Goal: Find specific page/section: Find specific page/section

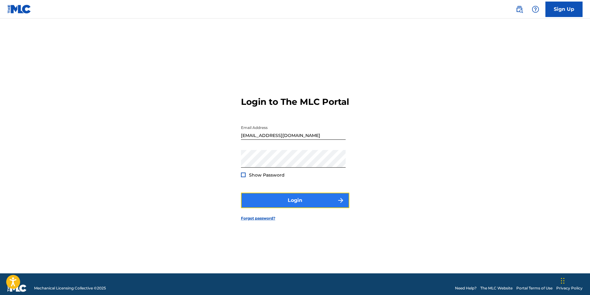
click at [281, 203] on button "Login" at bounding box center [295, 200] width 108 height 15
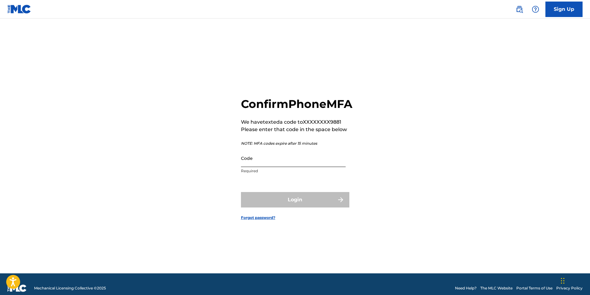
click at [265, 165] on input "Code" at bounding box center [293, 159] width 105 height 18
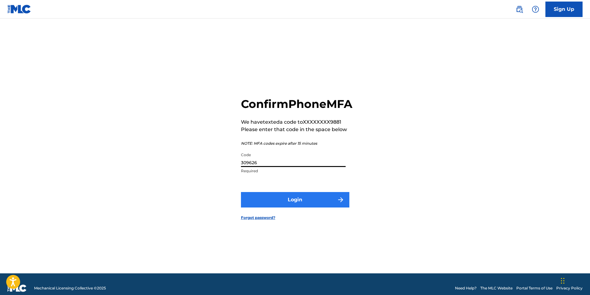
type input "309626"
click at [264, 203] on button "Login" at bounding box center [295, 199] width 108 height 15
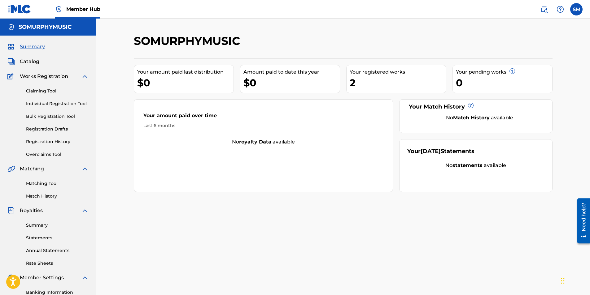
click at [38, 46] on span "Summary" at bounding box center [32, 46] width 25 height 7
click at [31, 61] on span "Catalog" at bounding box center [30, 61] width 20 height 7
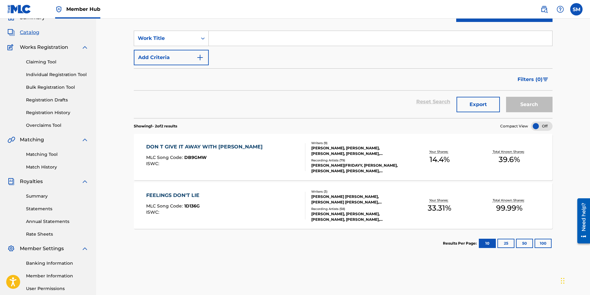
scroll to position [60, 0]
